Goal: Information Seeking & Learning: Learn about a topic

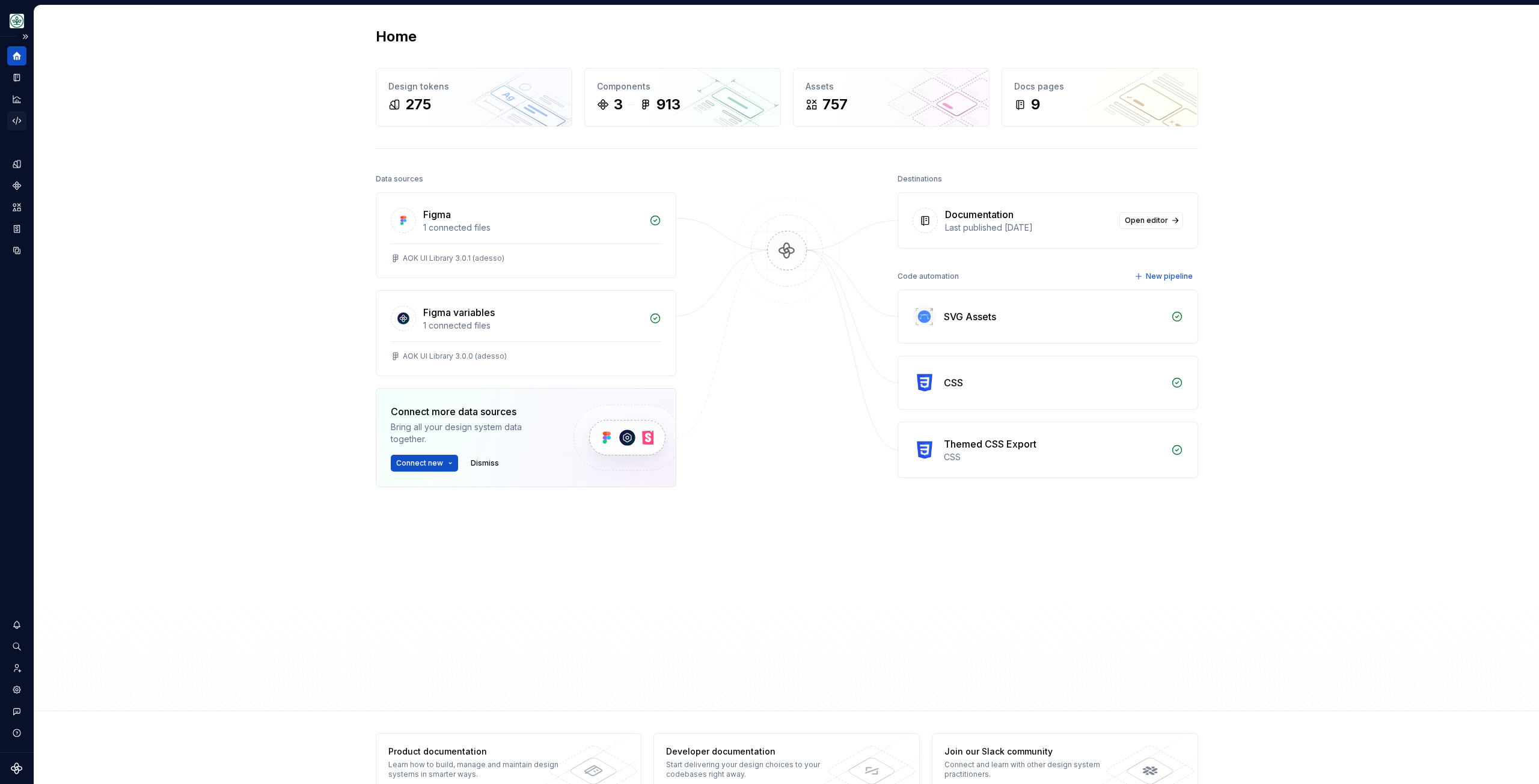
click at [20, 117] on icon "Code automation" at bounding box center [17, 121] width 11 height 11
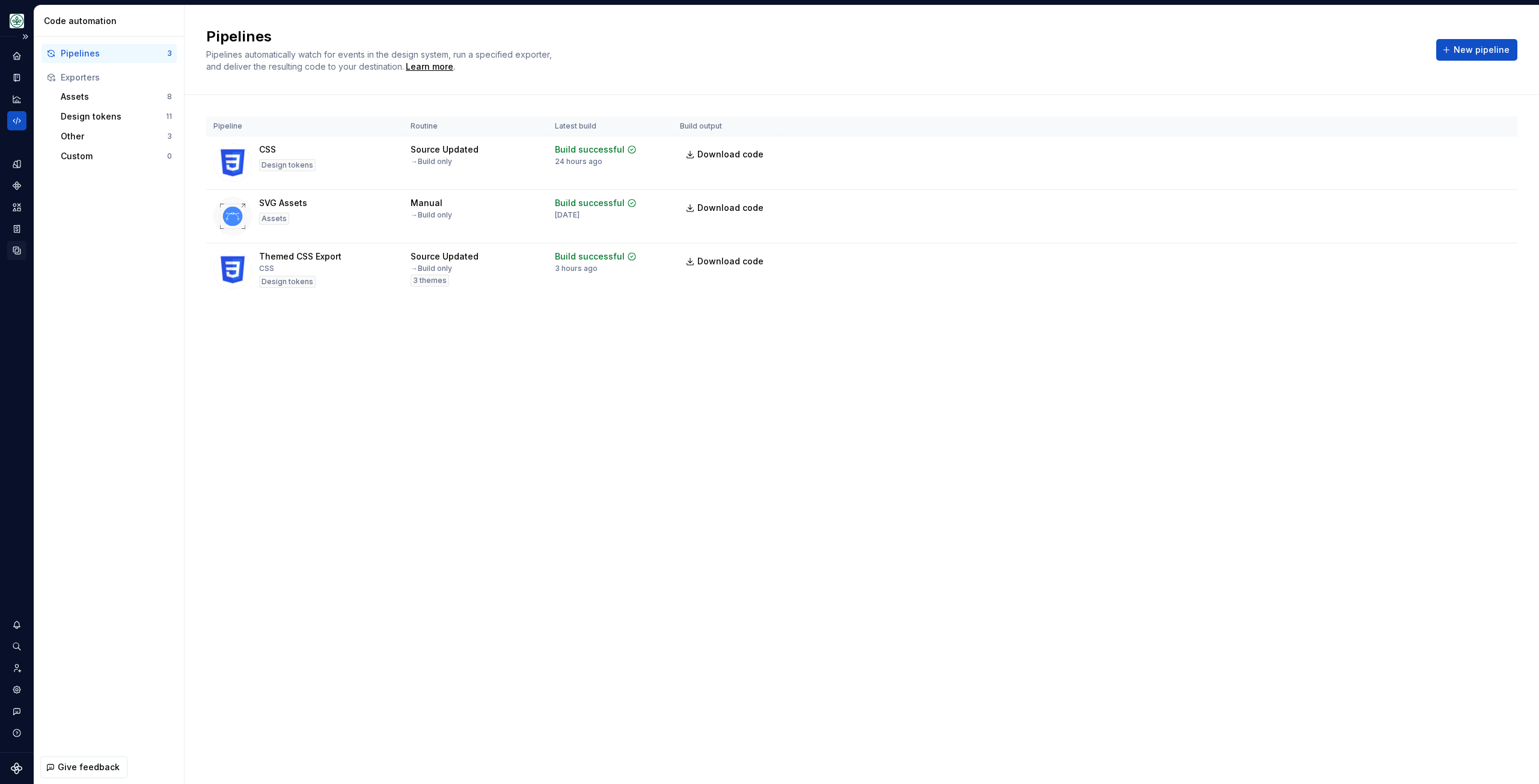
click at [19, 246] on icon "Data sources" at bounding box center [17, 251] width 11 height 11
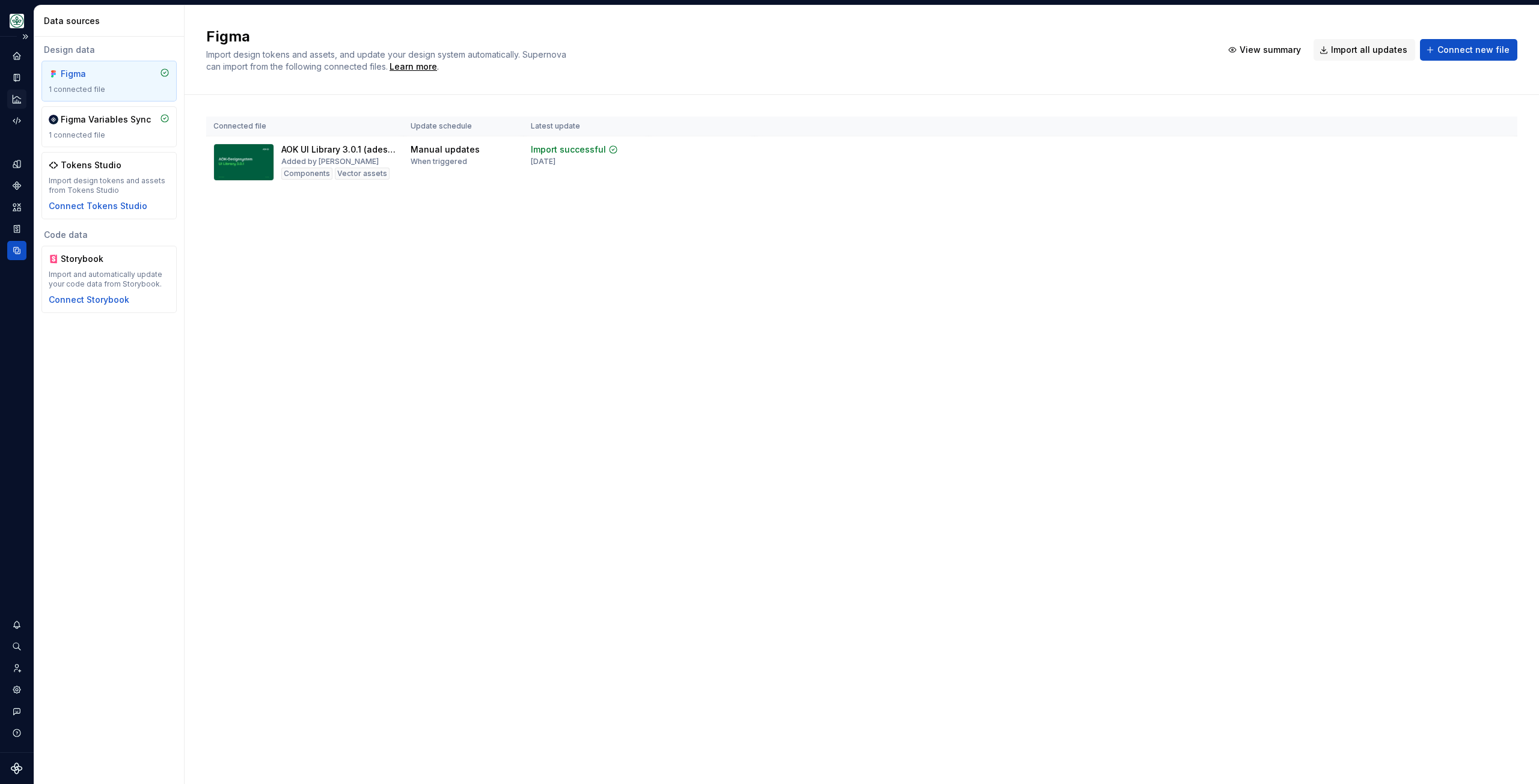
click at [17, 101] on icon "Analytics" at bounding box center [17, 99] width 11 height 11
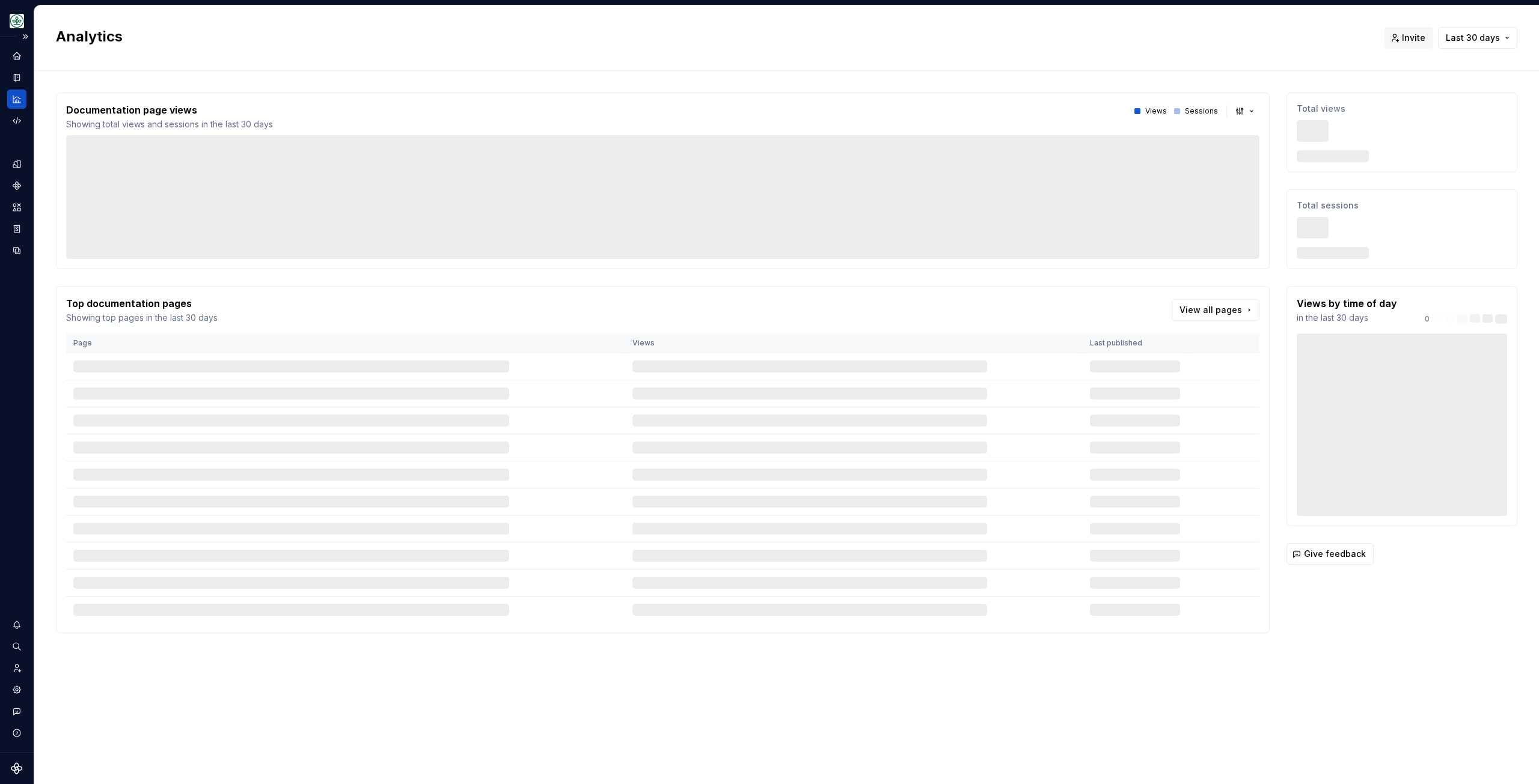
click at [19, 66] on div at bounding box center [17, 88] width 19 height 84
click at [19, 78] on icon "Documentation" at bounding box center [18, 78] width 5 height 6
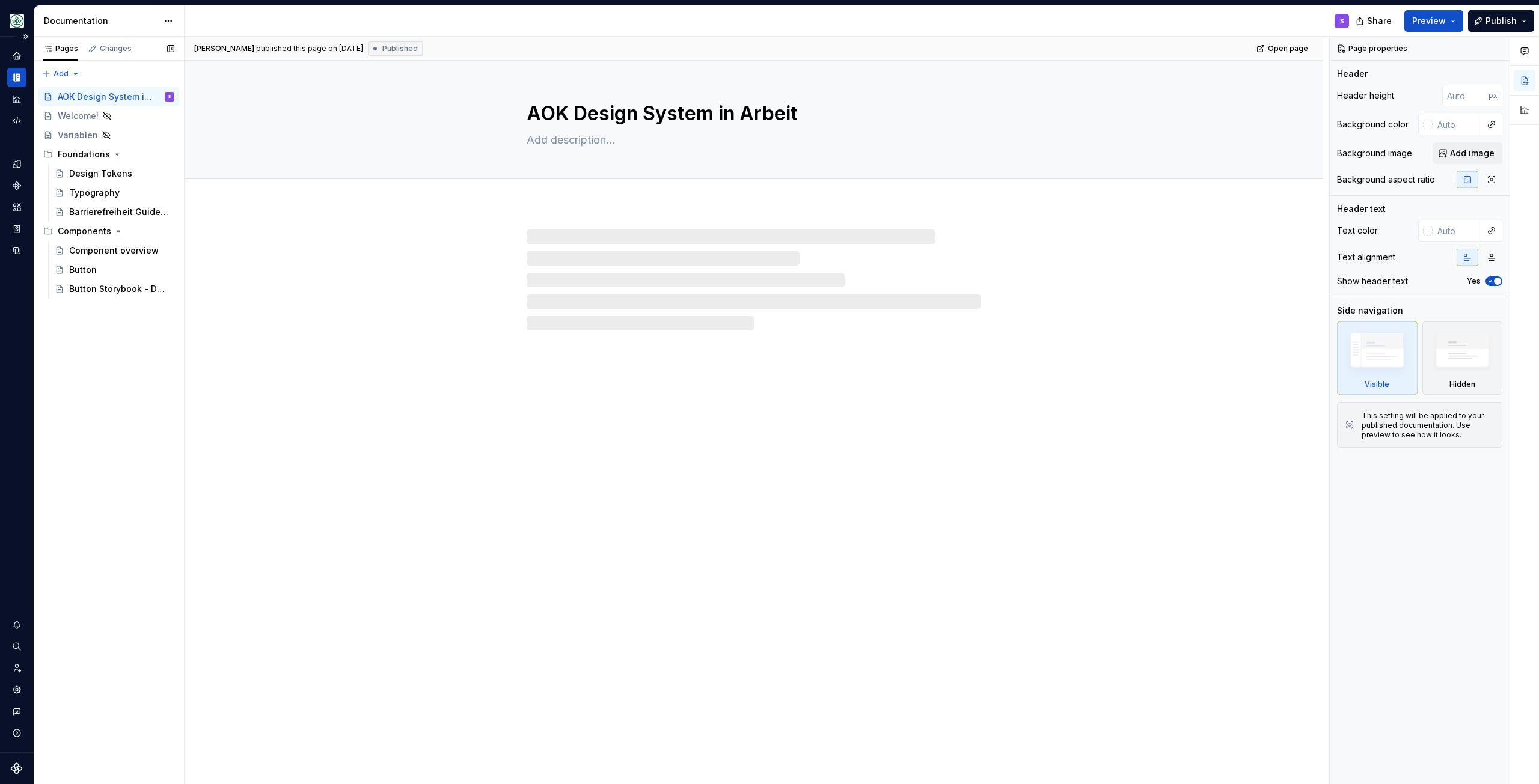
type textarea "*"
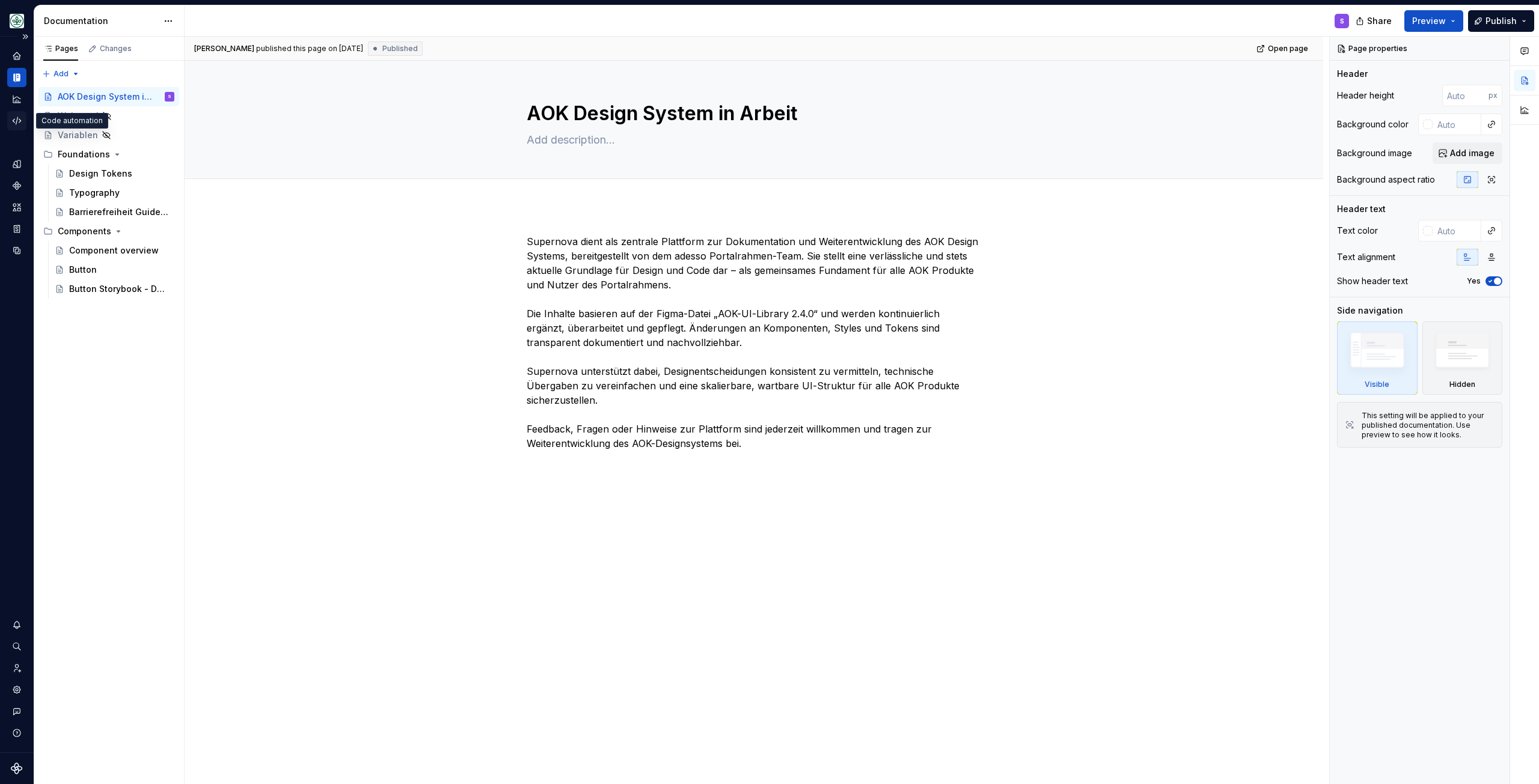
click at [13, 117] on icon "Code automation" at bounding box center [17, 121] width 11 height 11
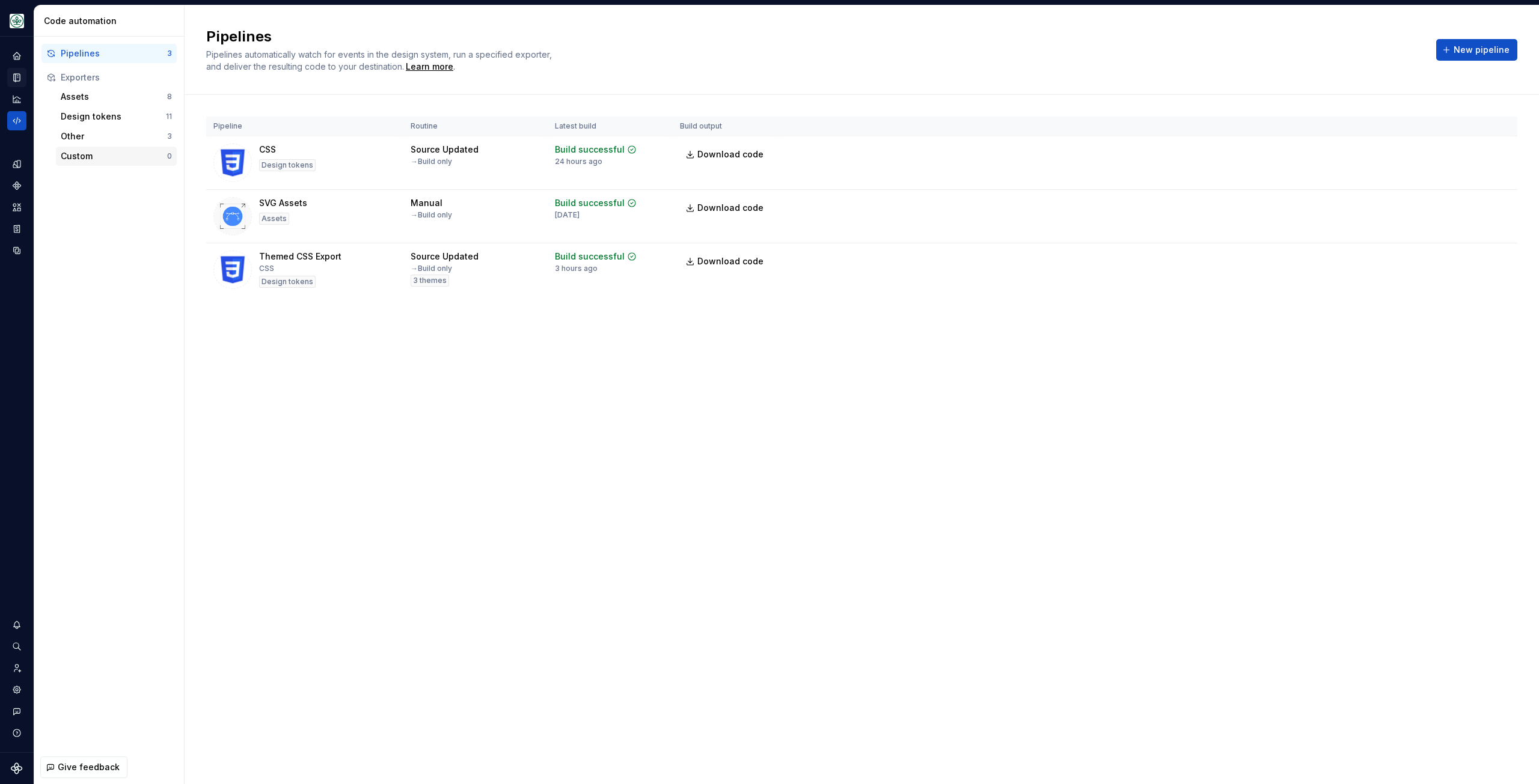
click at [86, 157] on div "Custom" at bounding box center [114, 156] width 106 height 12
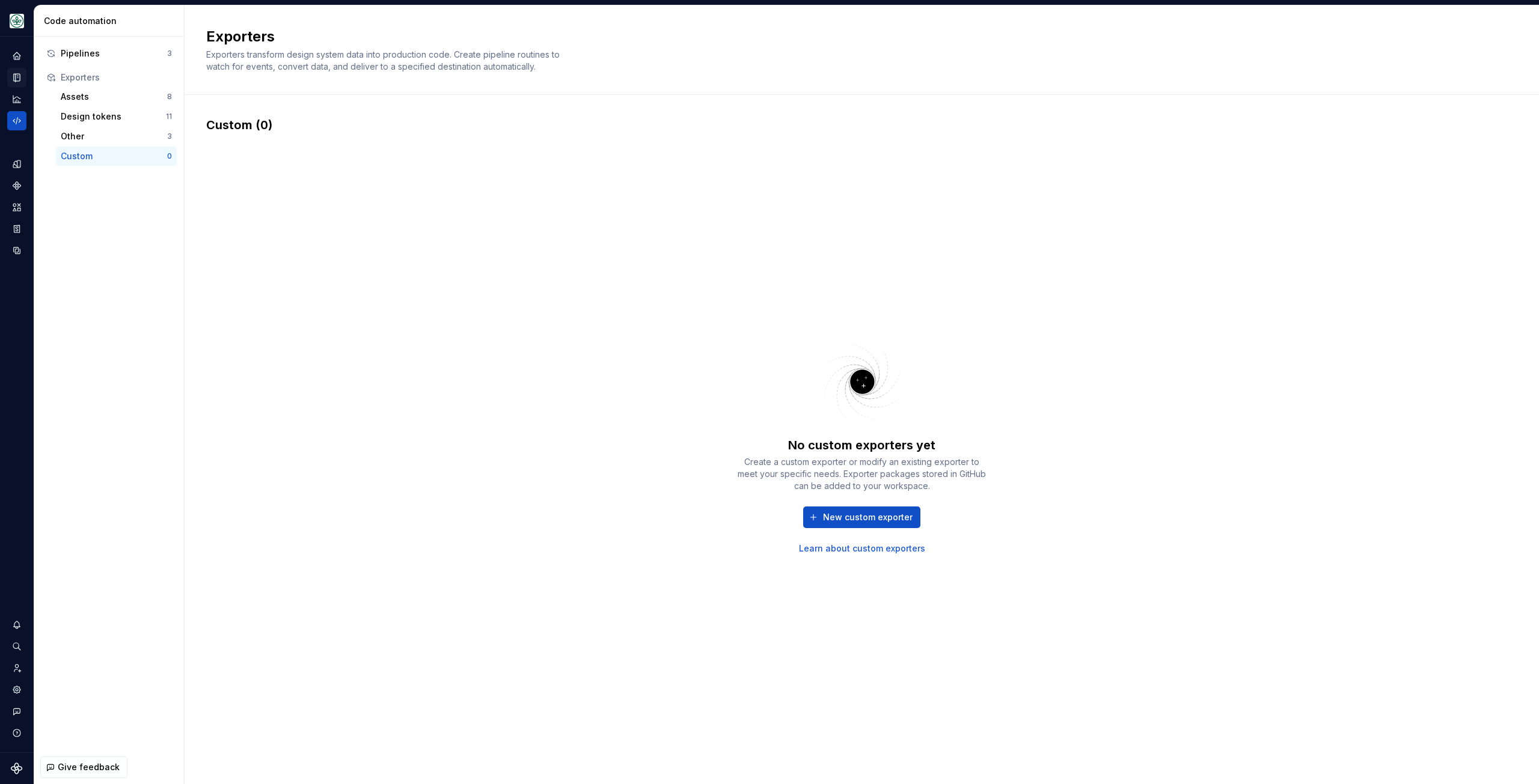
click at [903, 547] on link "Learn about custom exporters" at bounding box center [861, 548] width 126 height 12
